Goal: Information Seeking & Learning: Check status

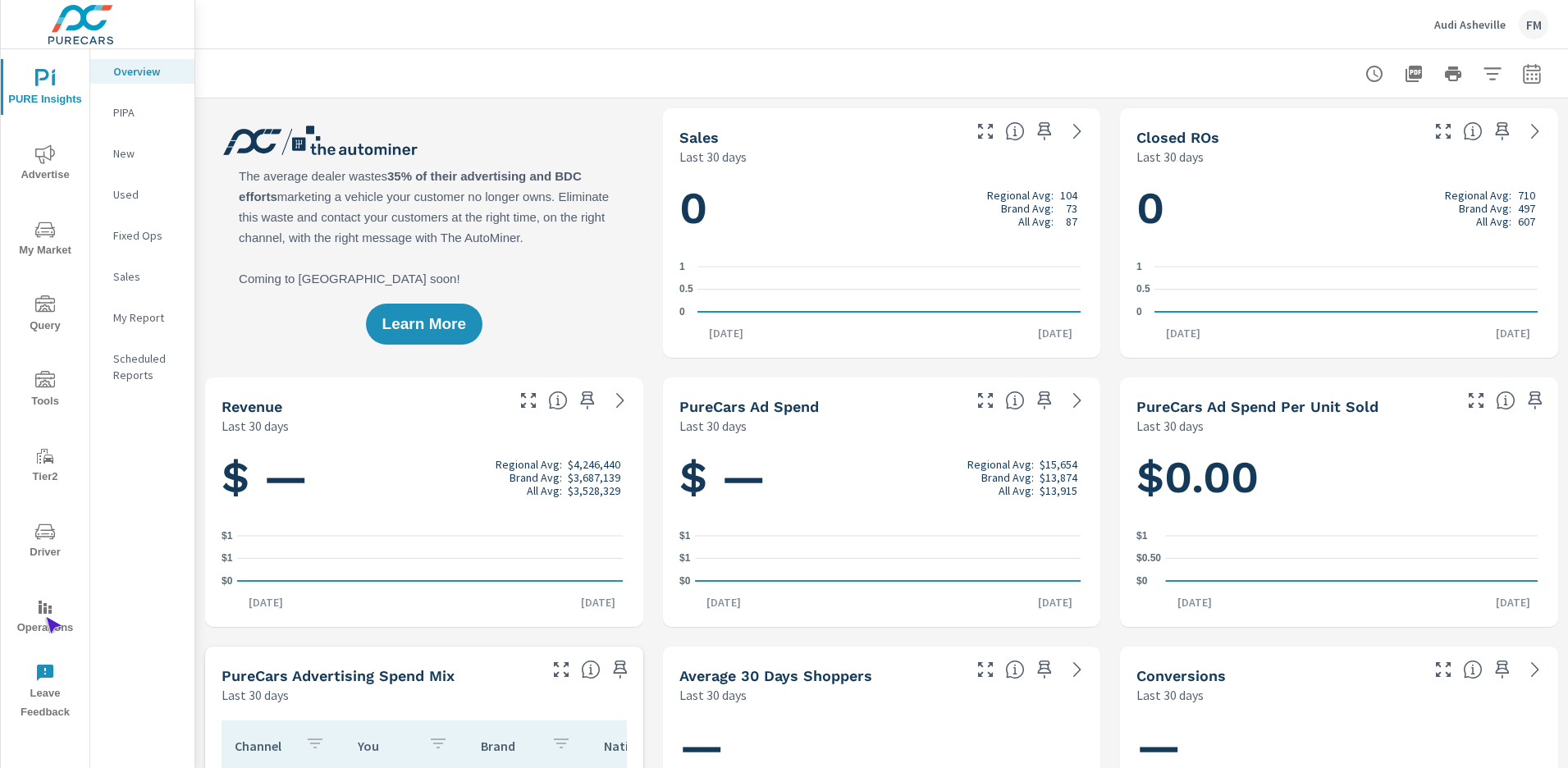
click at [45, 617] on span "Operations" at bounding box center [45, 618] width 79 height 40
